Goal: Task Accomplishment & Management: Use online tool/utility

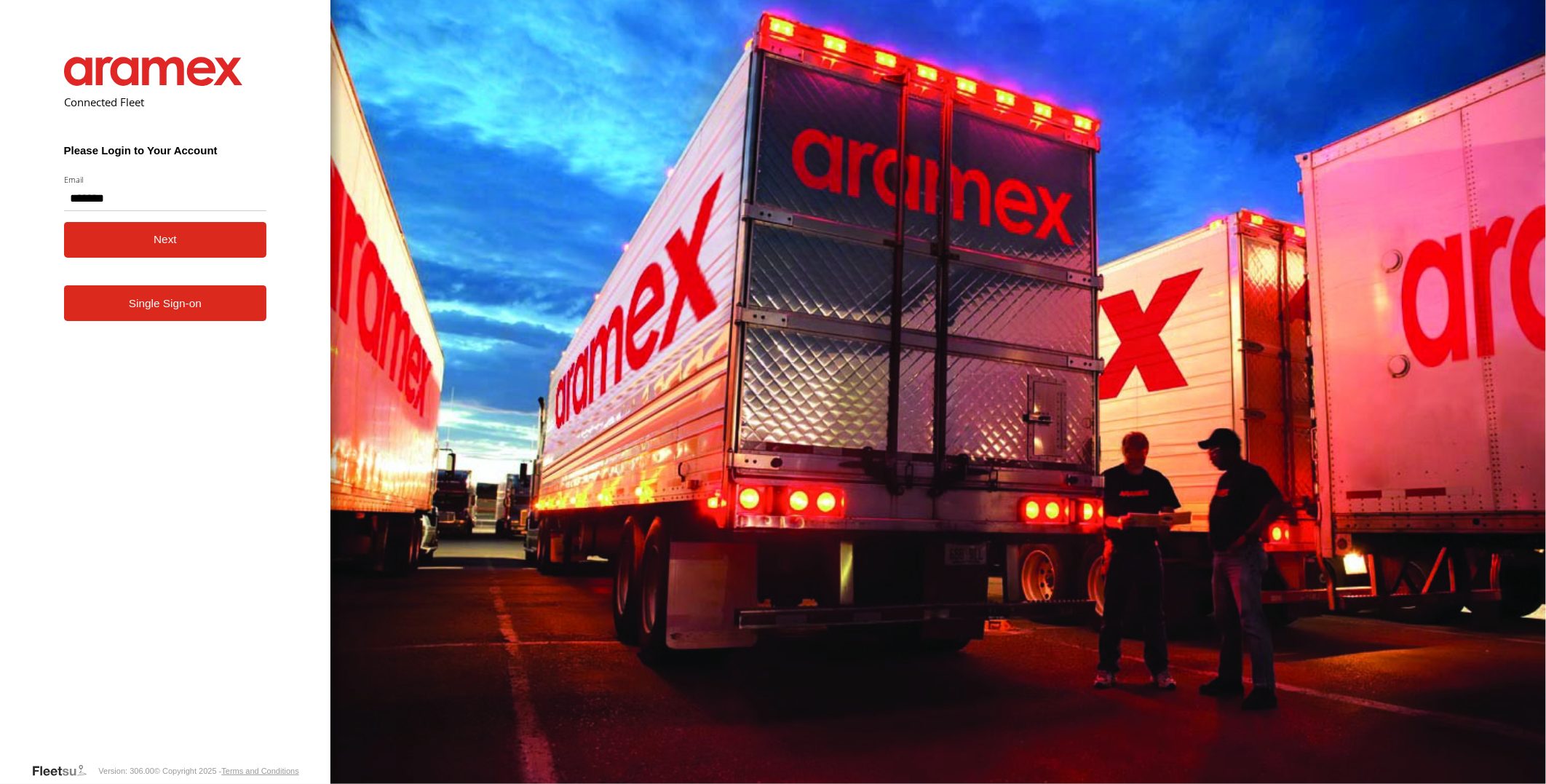
type input "**********"
click at [64, 222] on button "Next" at bounding box center [165, 239] width 203 height 36
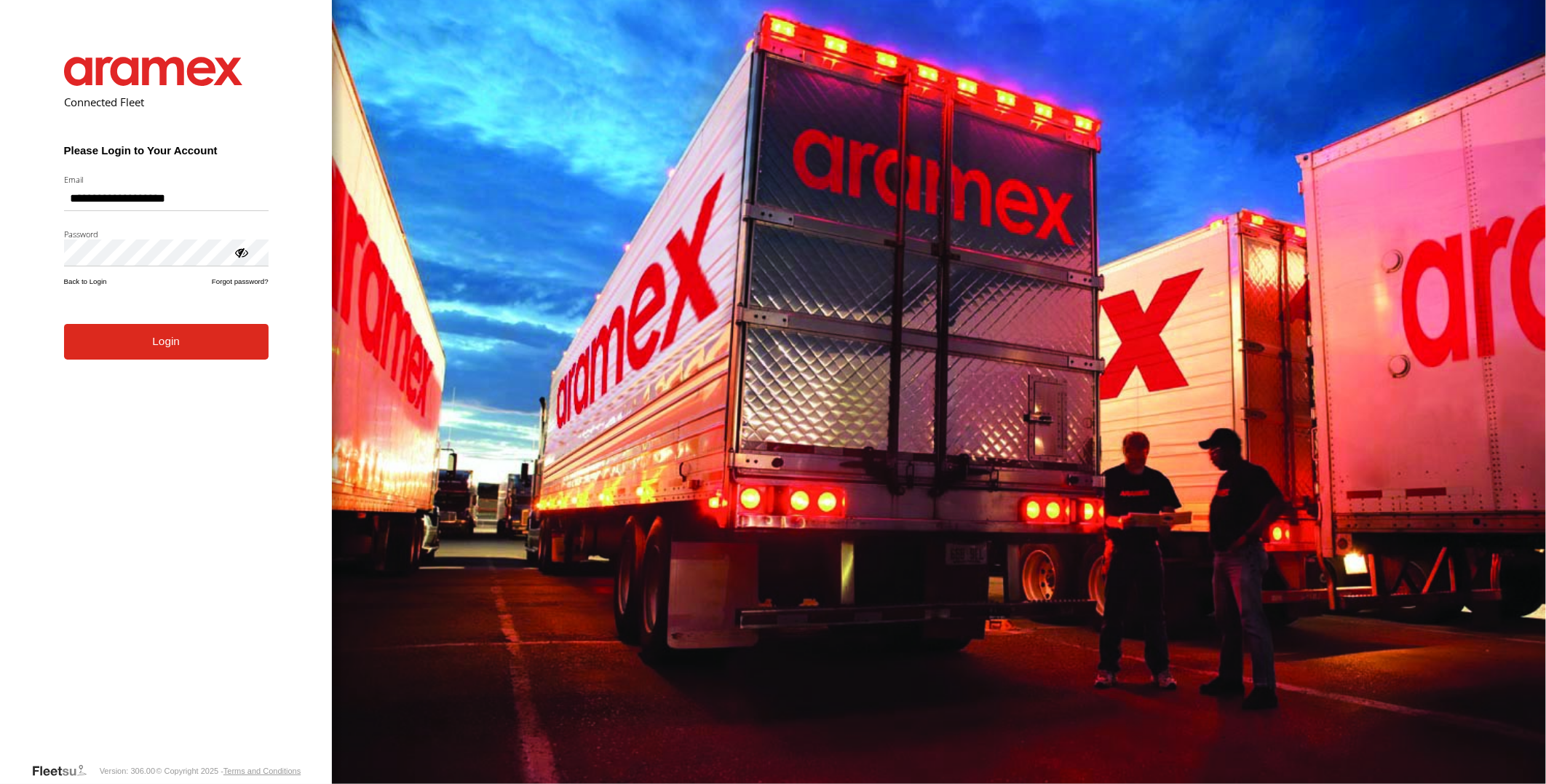
click at [64, 324] on button "Login" at bounding box center [166, 342] width 205 height 36
